Goal: Task Accomplishment & Management: Complete application form

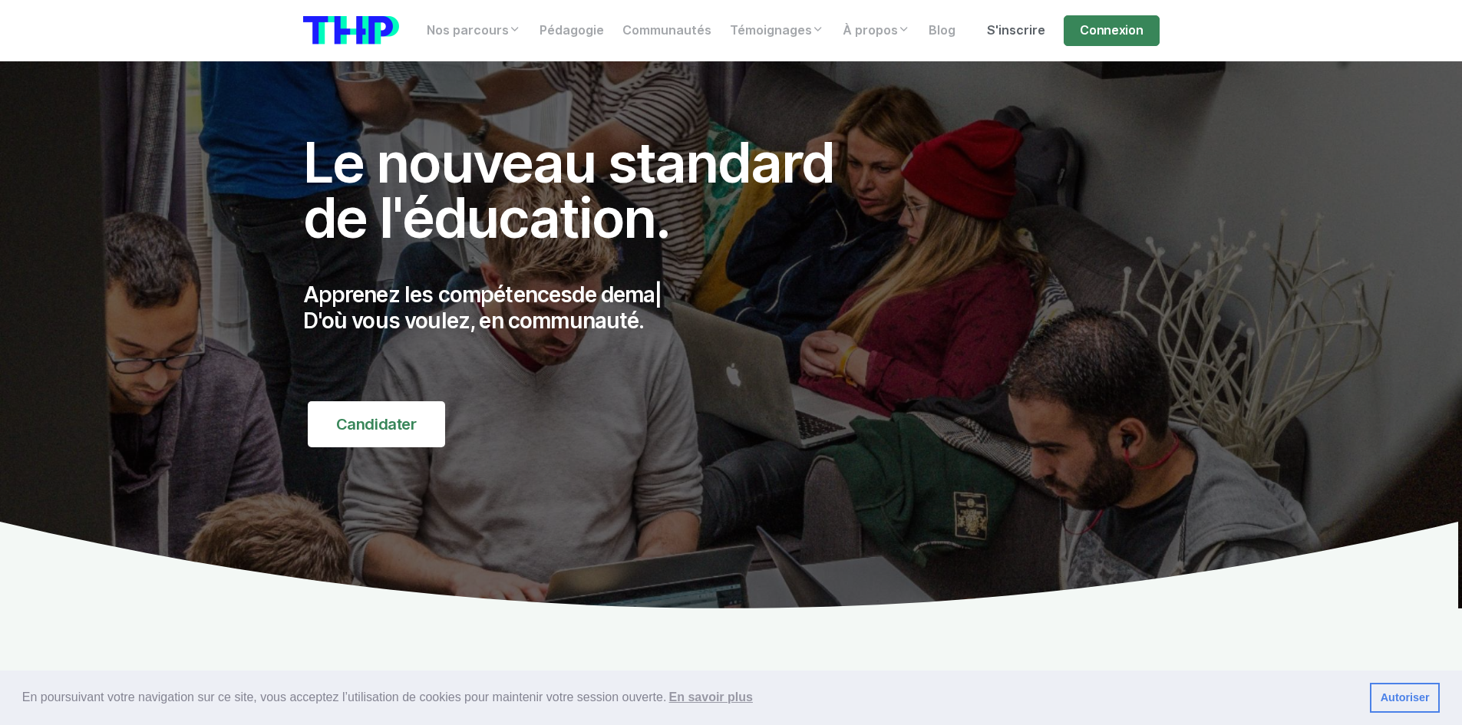
click at [1042, 34] on link "S'inscrire" at bounding box center [1016, 30] width 77 height 31
click at [1147, 32] on link "Connexion" at bounding box center [1111, 30] width 95 height 31
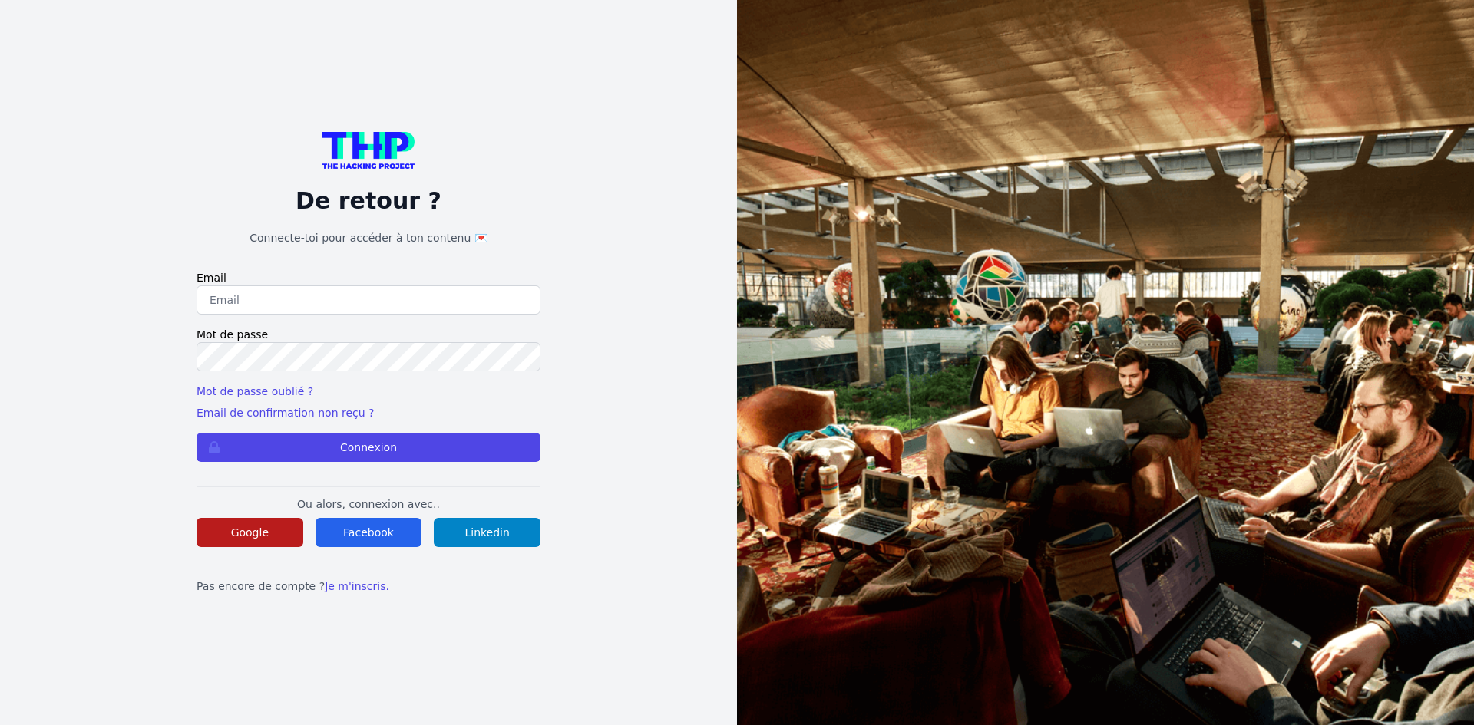
click at [279, 528] on button "Google" at bounding box center [250, 532] width 107 height 29
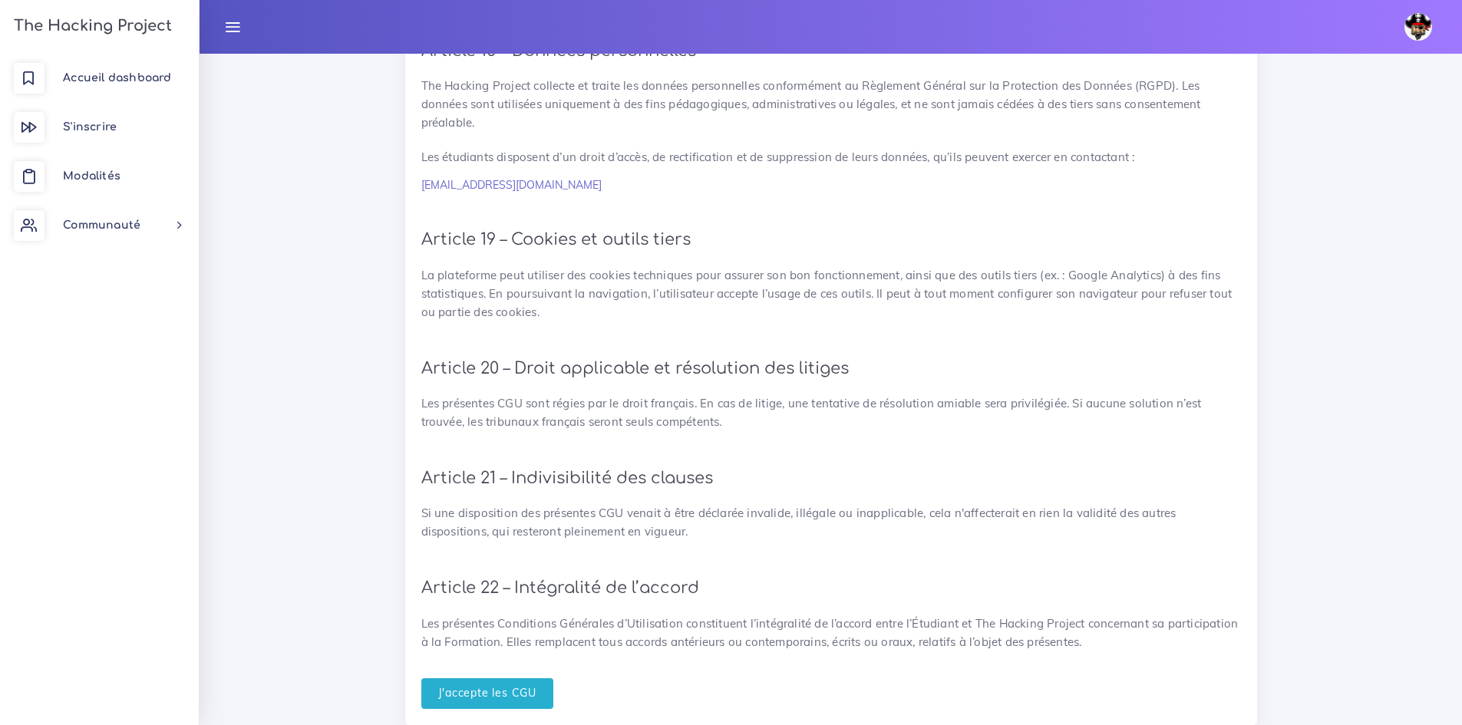
scroll to position [3328, 0]
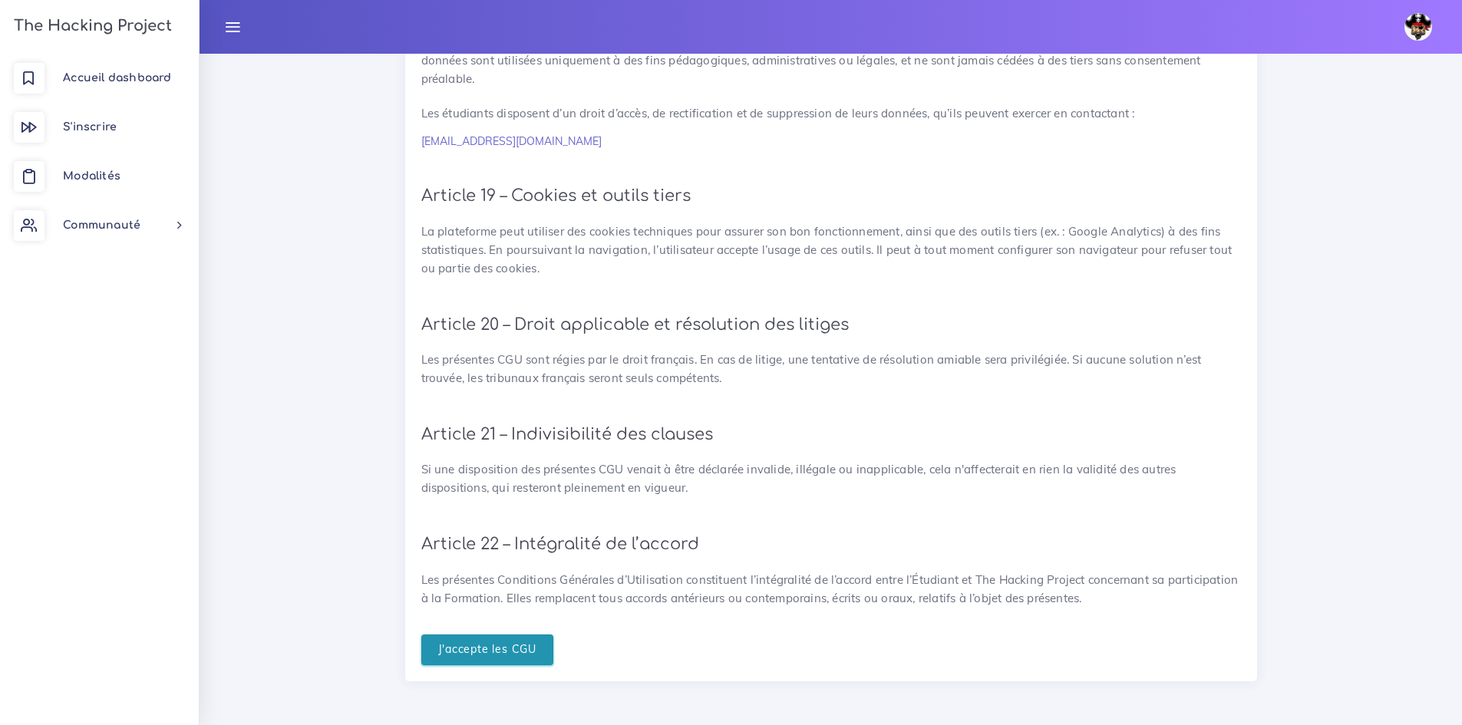
click at [481, 656] on input "J'accepte les CGU" at bounding box center [487, 650] width 133 height 31
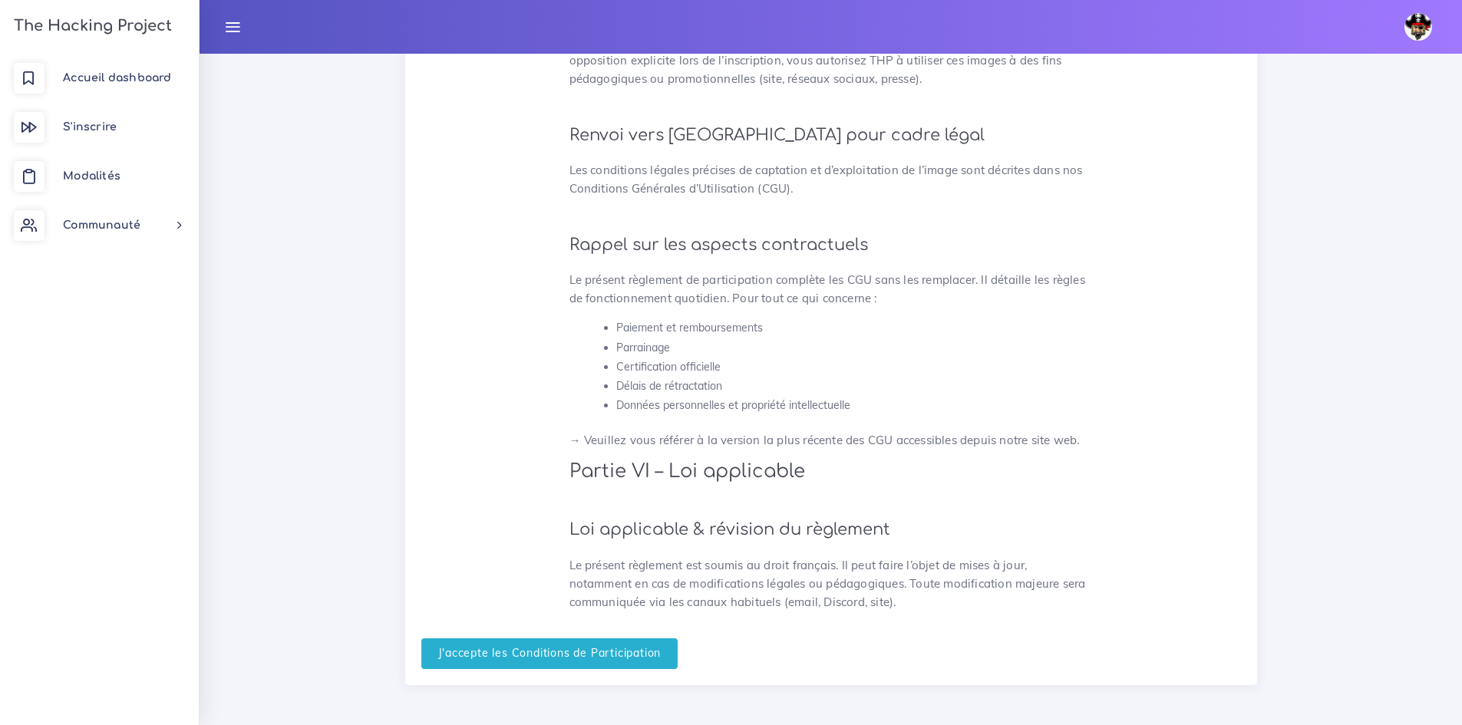
scroll to position [3946, 0]
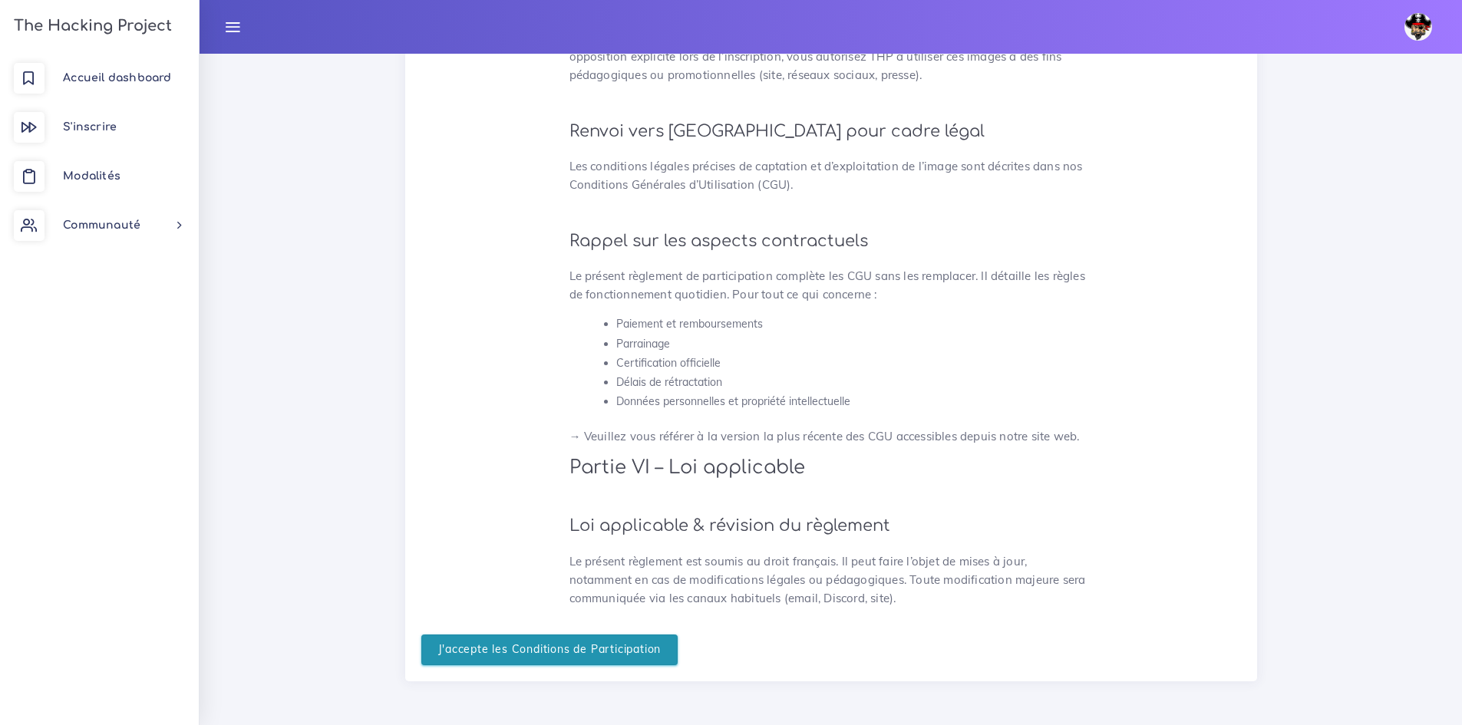
click at [663, 659] on input "J'accepte les Conditions de Participation" at bounding box center [549, 650] width 257 height 31
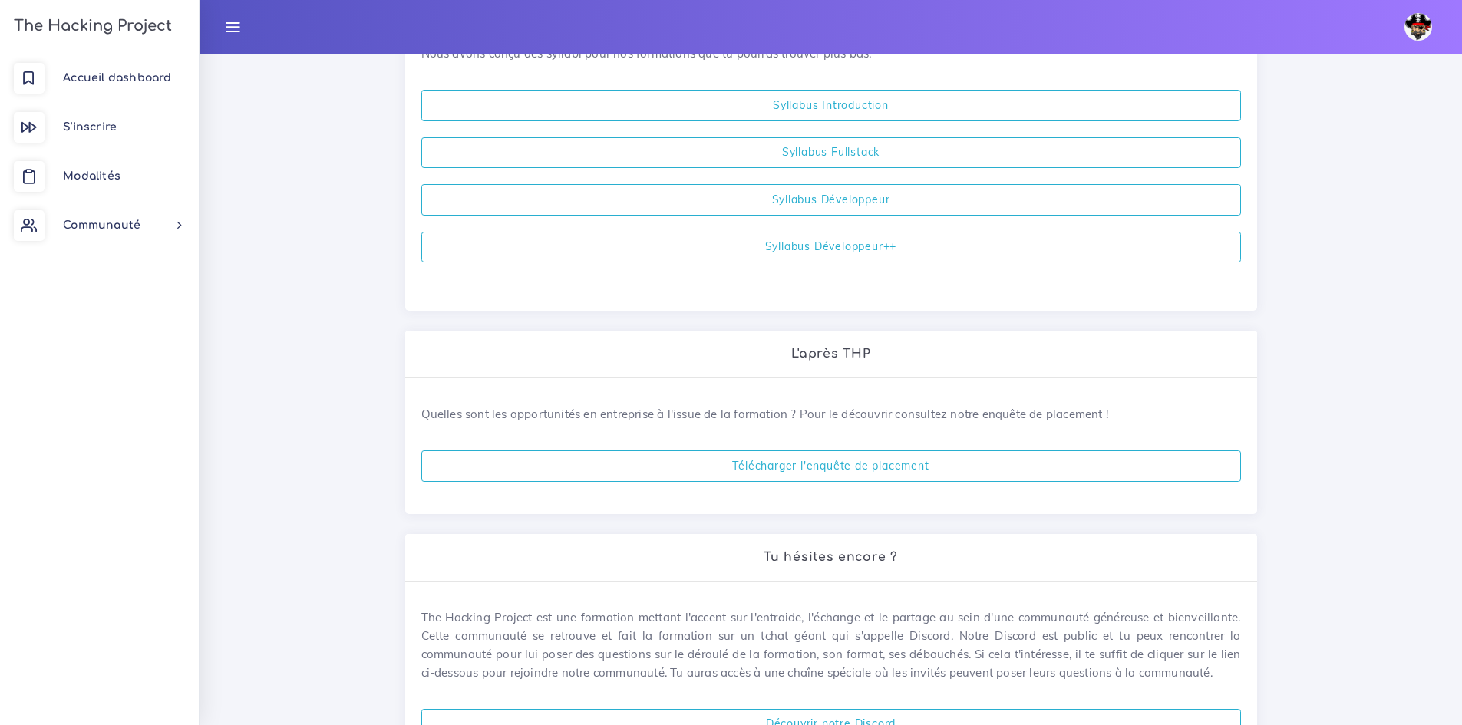
scroll to position [592, 0]
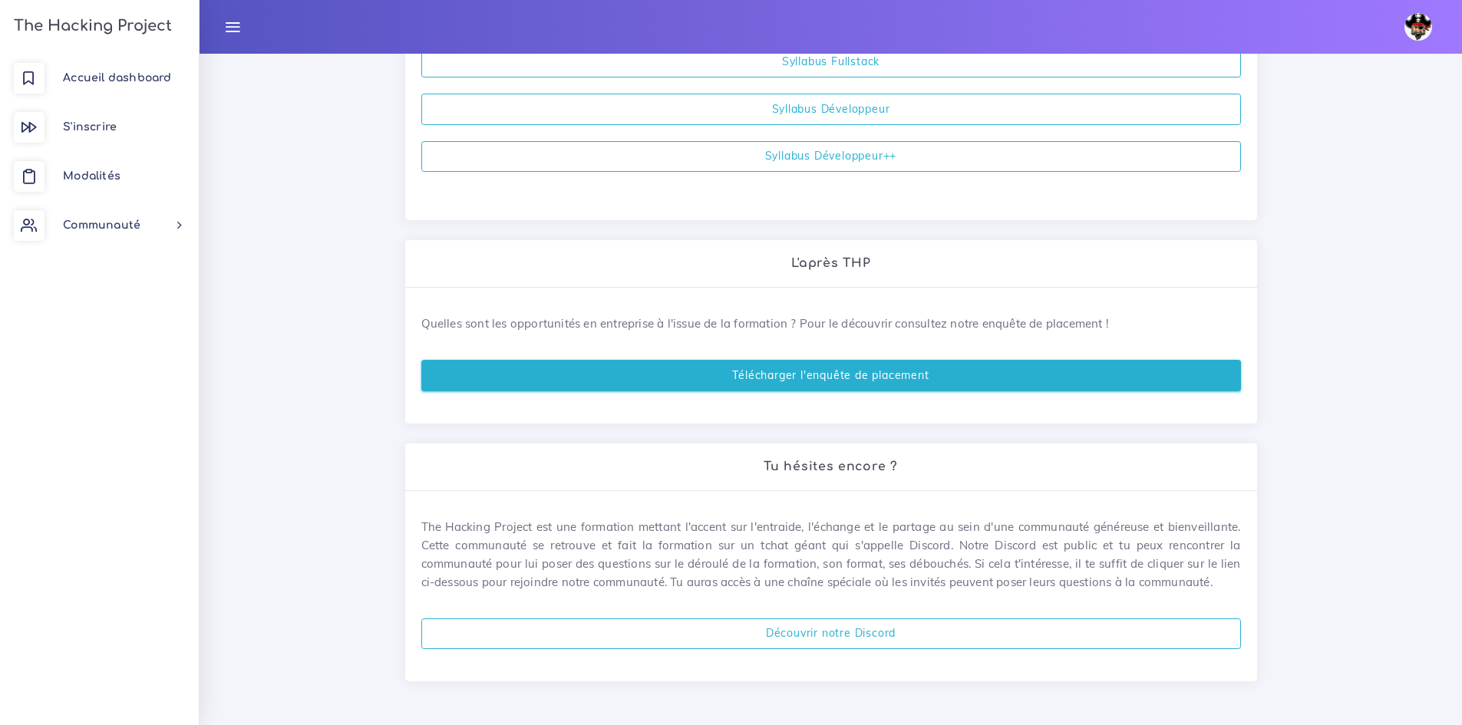
click at [963, 382] on link "Télécharger l'enquête de placement" at bounding box center [831, 375] width 820 height 31
